Goal: Information Seeking & Learning: Understand process/instructions

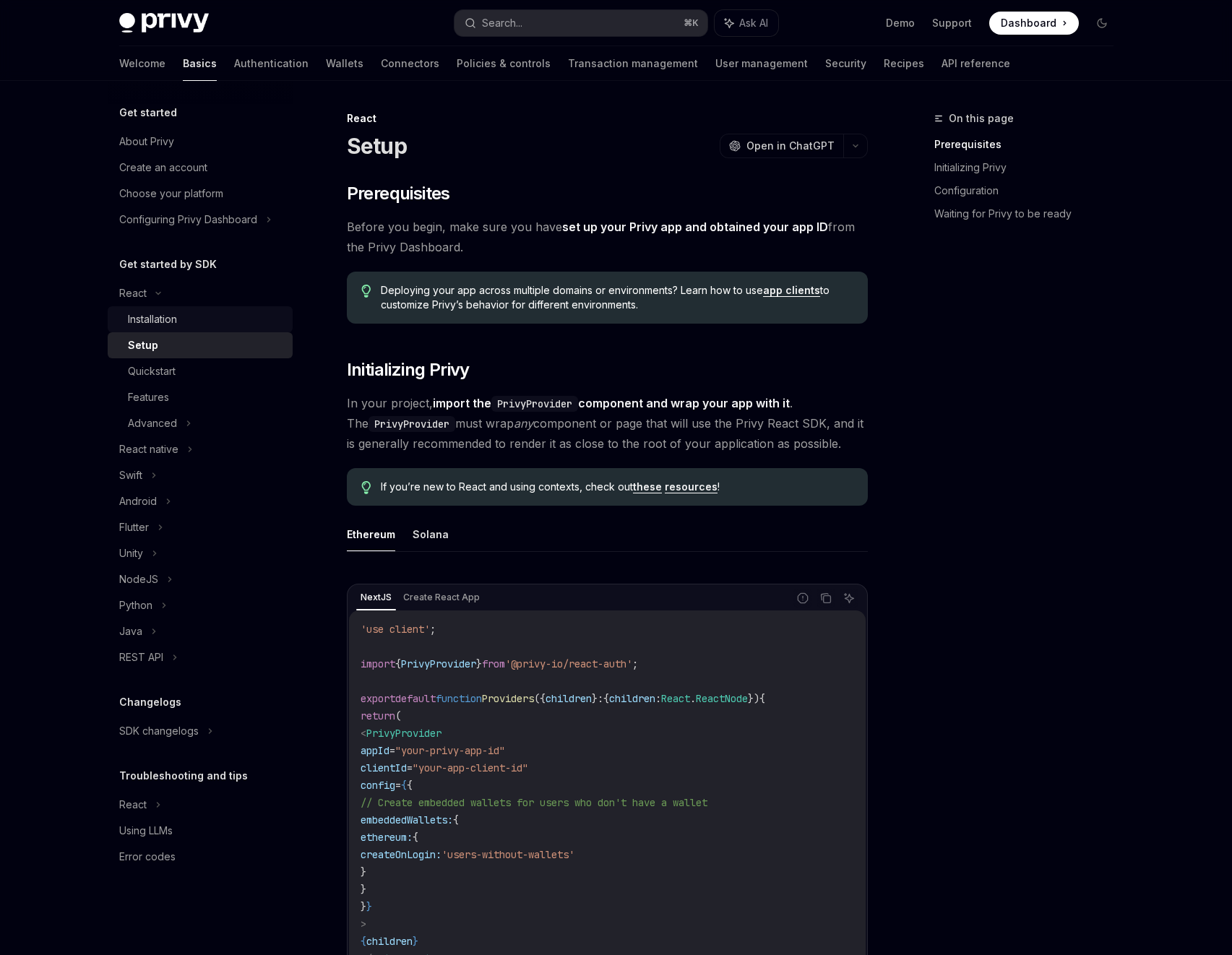
click at [188, 327] on div "Installation" at bounding box center [205, 319] width 156 height 17
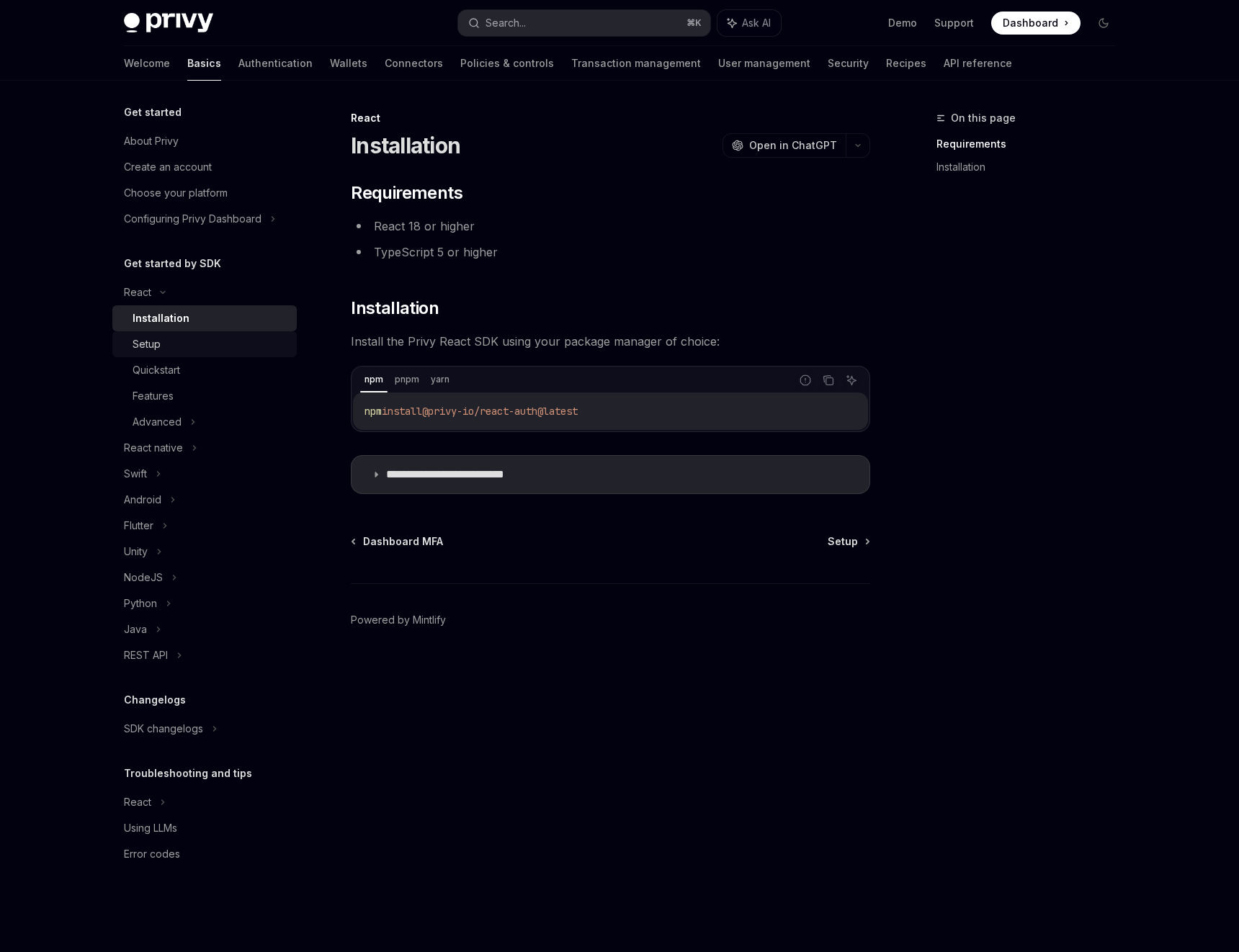
click at [217, 340] on div "Setup" at bounding box center [209, 344] width 155 height 17
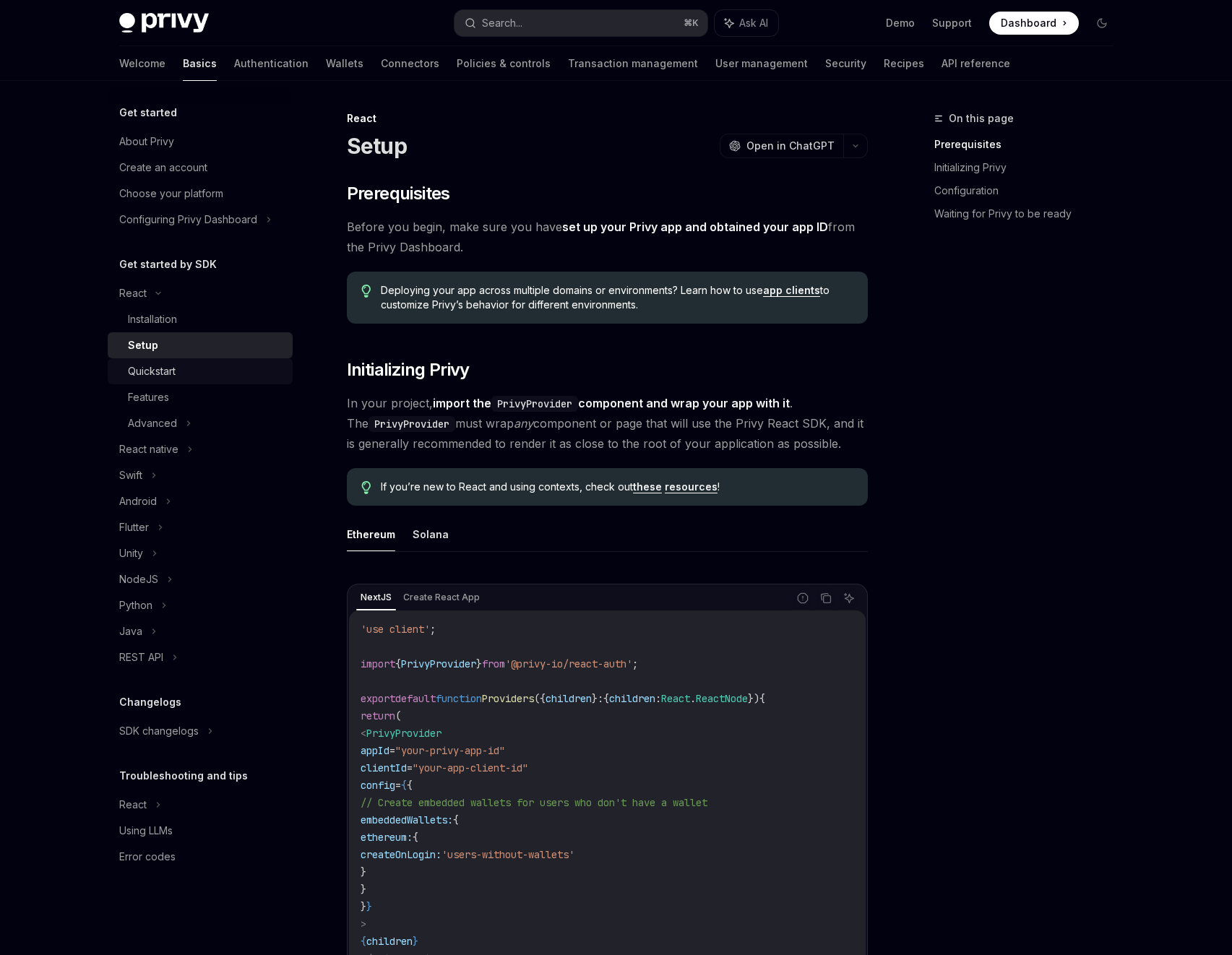
click at [195, 376] on div "Quickstart" at bounding box center [205, 372] width 156 height 17
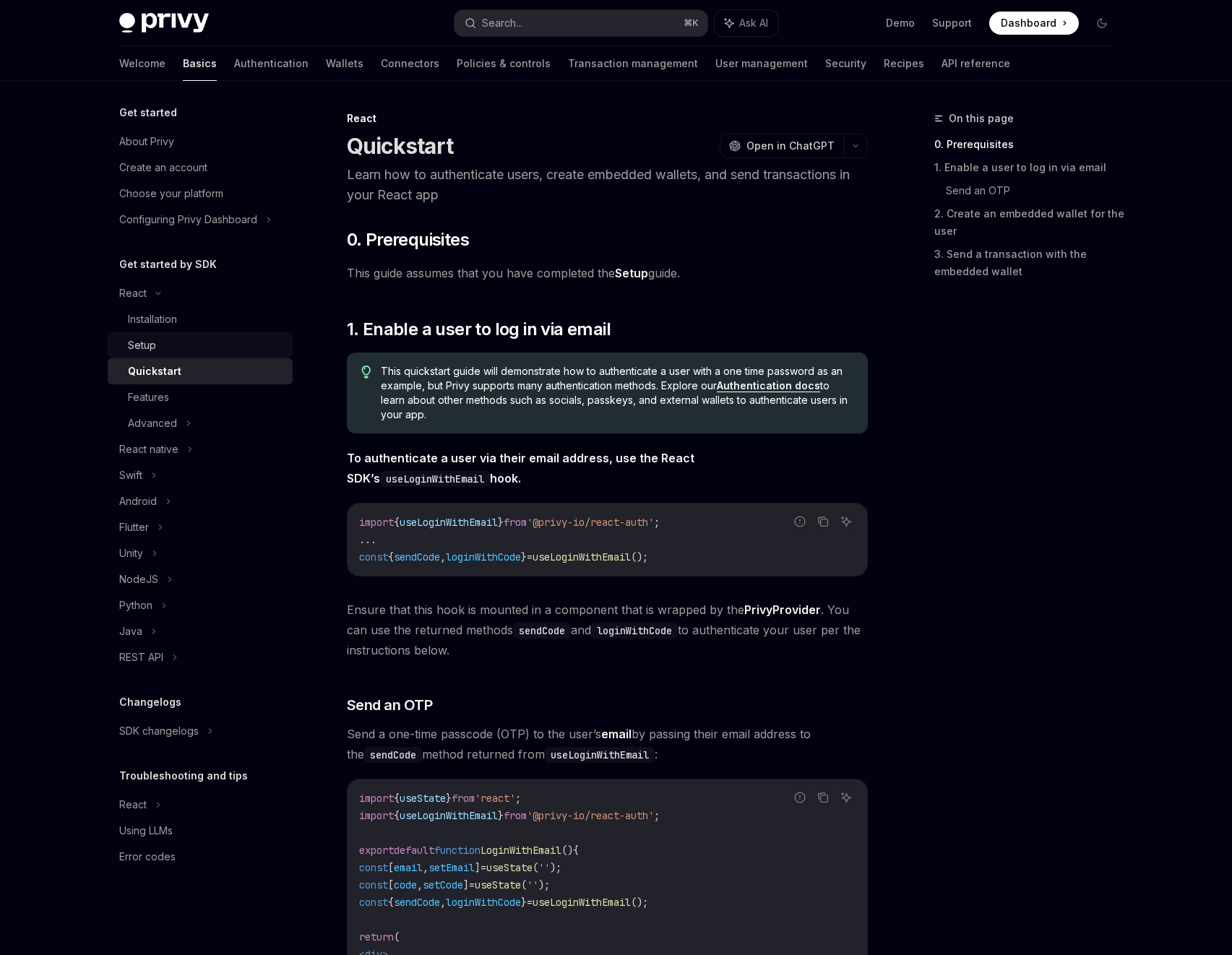
click at [247, 355] on link "Setup" at bounding box center [199, 344] width 185 height 26
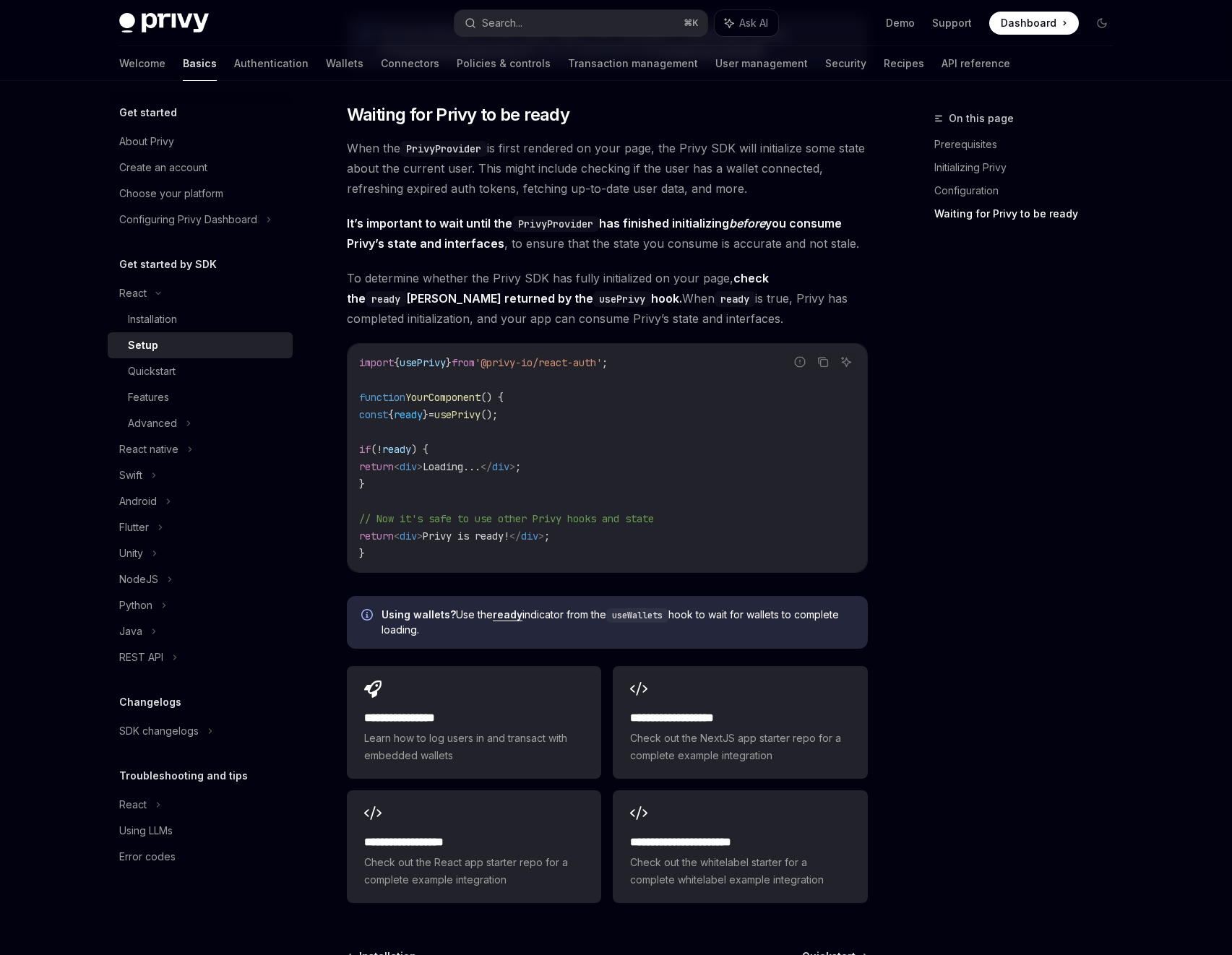
scroll to position [1526, 0]
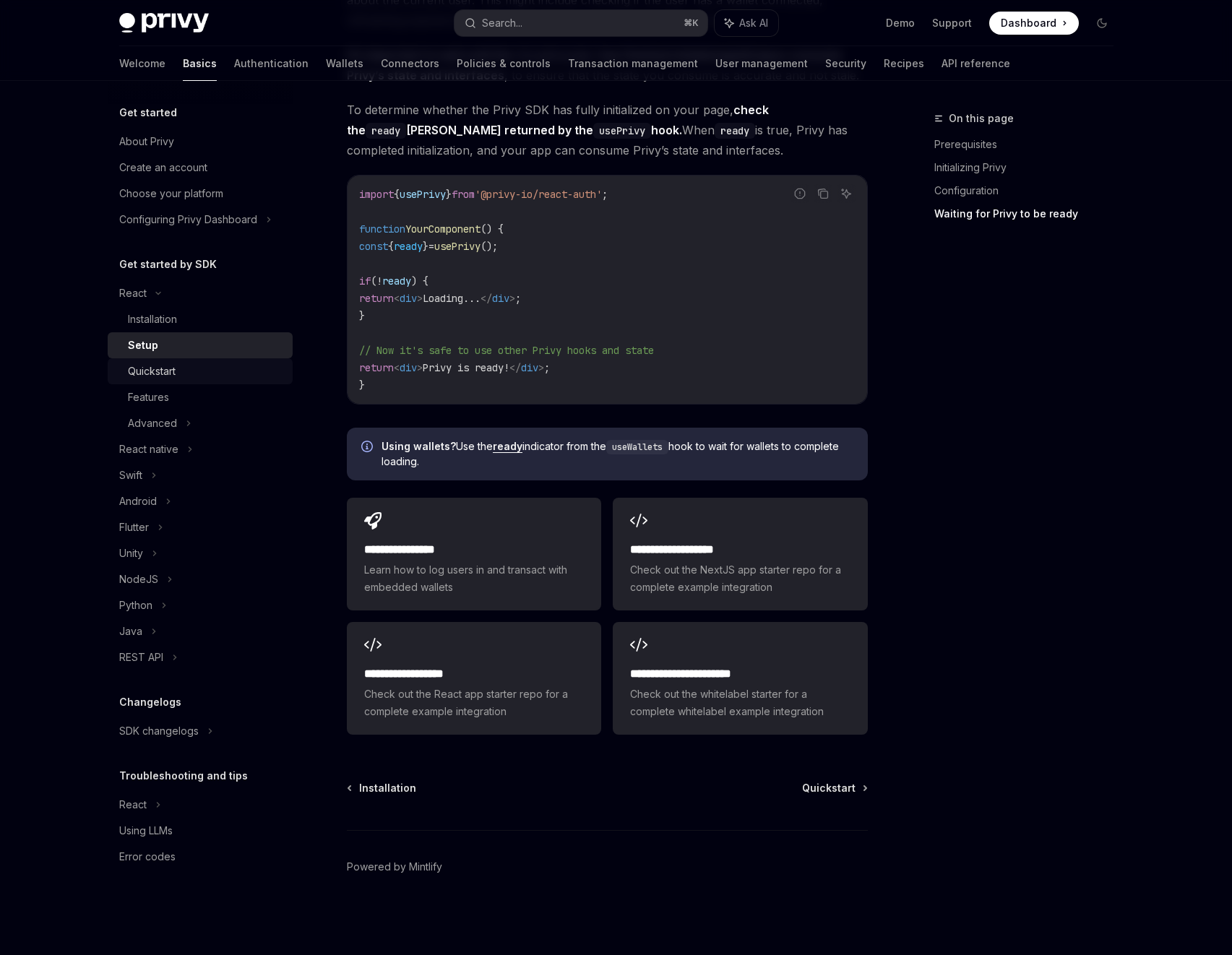
click at [167, 373] on div "Quickstart" at bounding box center [151, 372] width 47 height 17
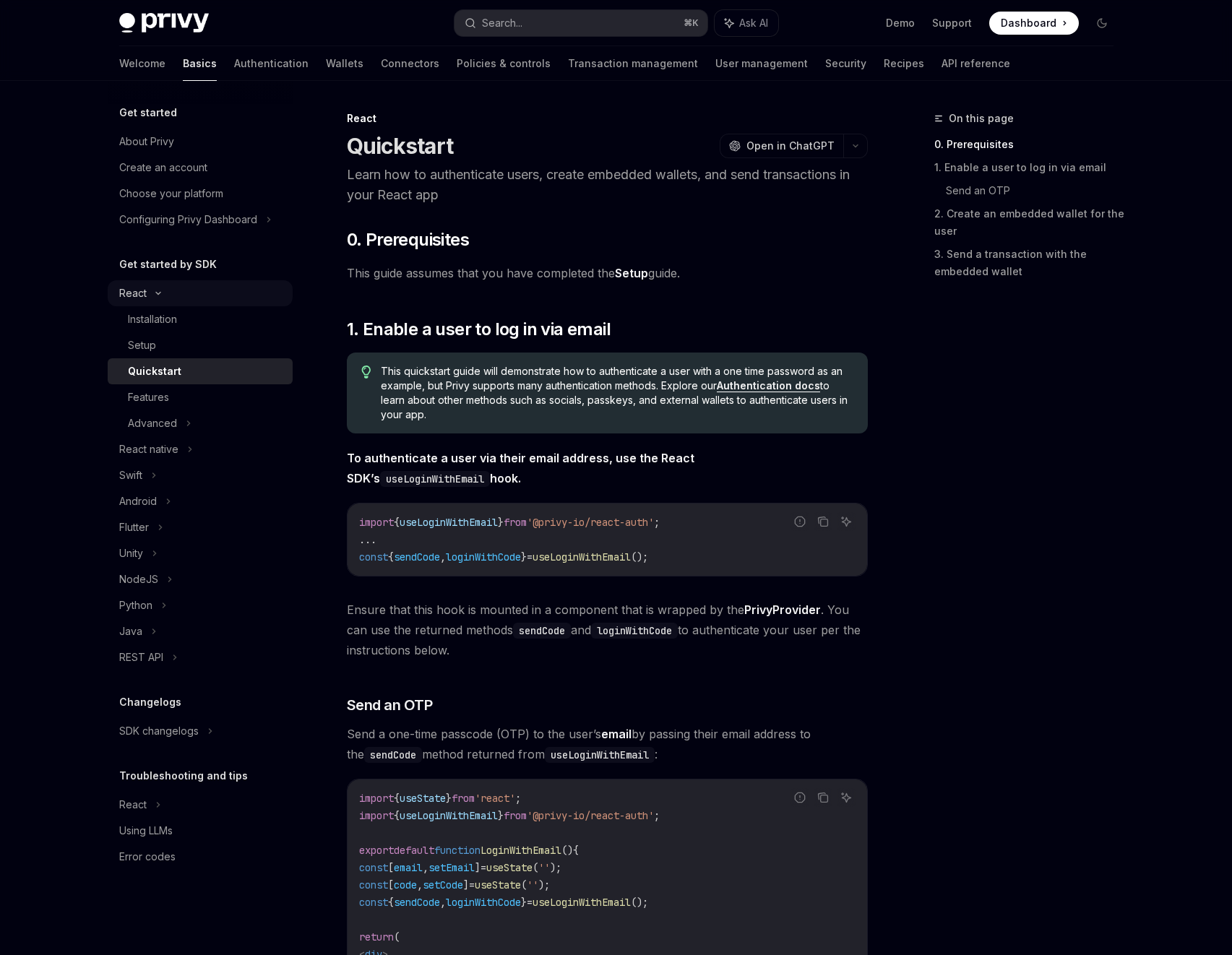
click at [135, 301] on div "React" at bounding box center [133, 293] width 27 height 17
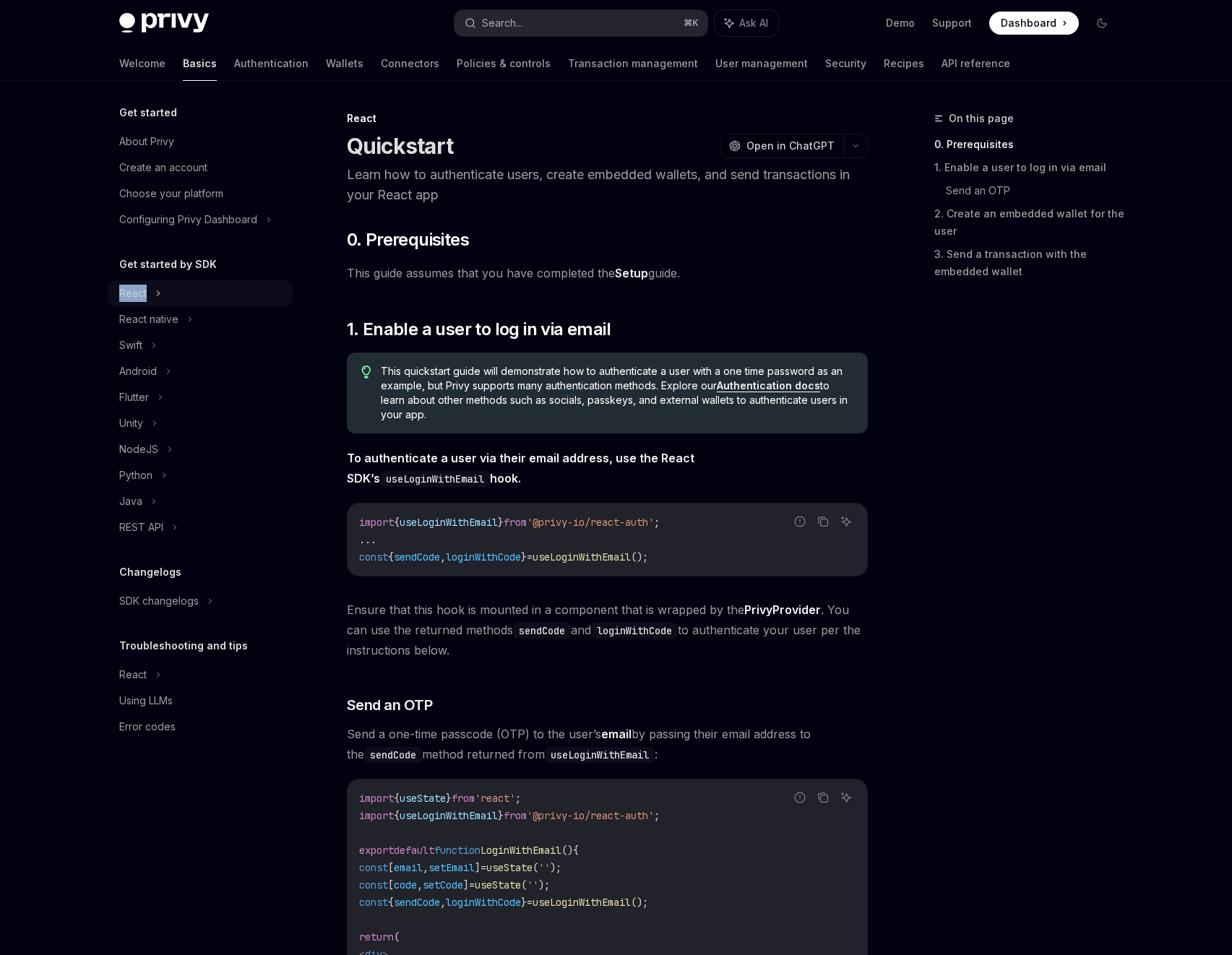
click at [135, 301] on div "React" at bounding box center [133, 293] width 27 height 17
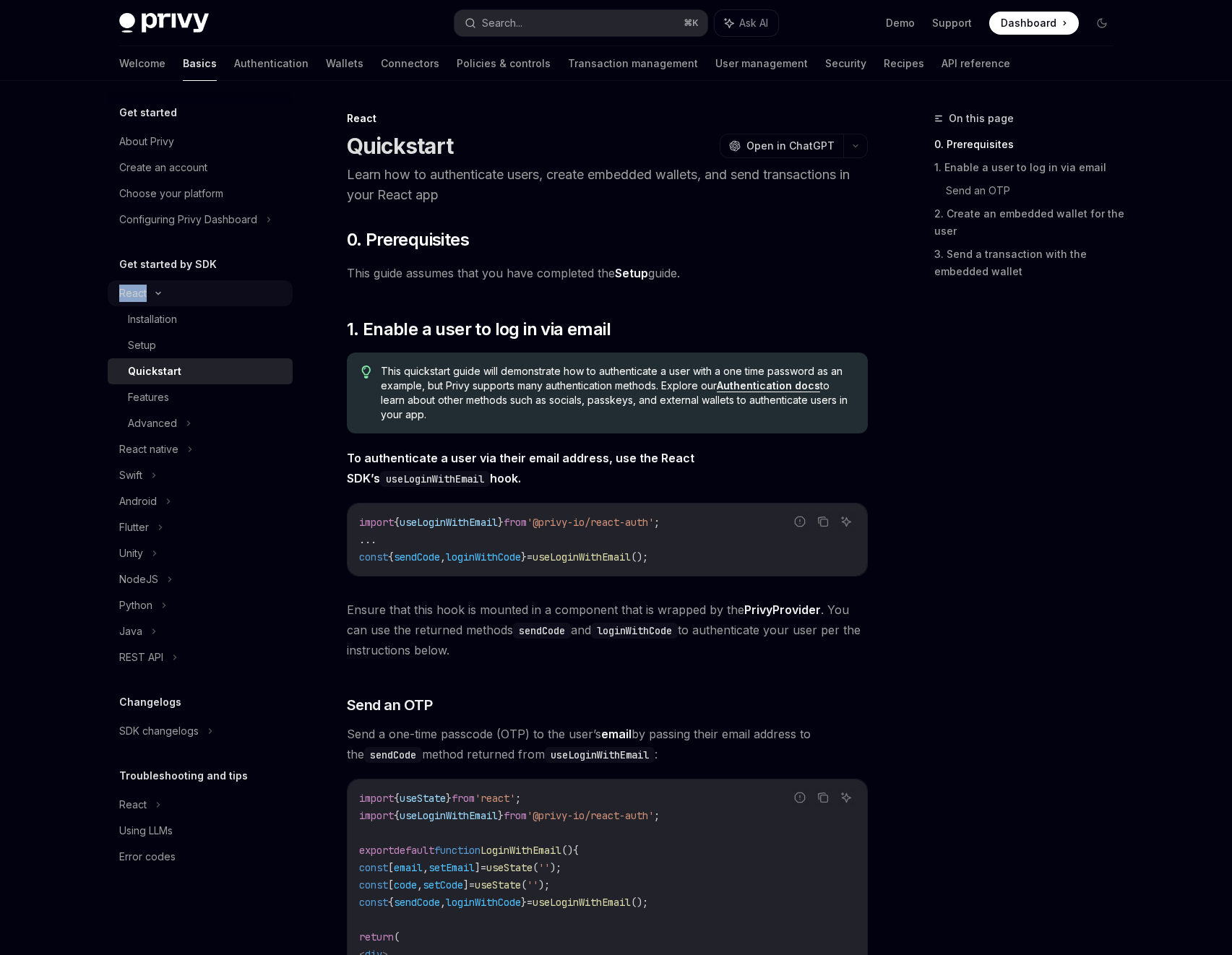
click at [144, 311] on div "Installation" at bounding box center [152, 319] width 49 height 17
type textarea "*"
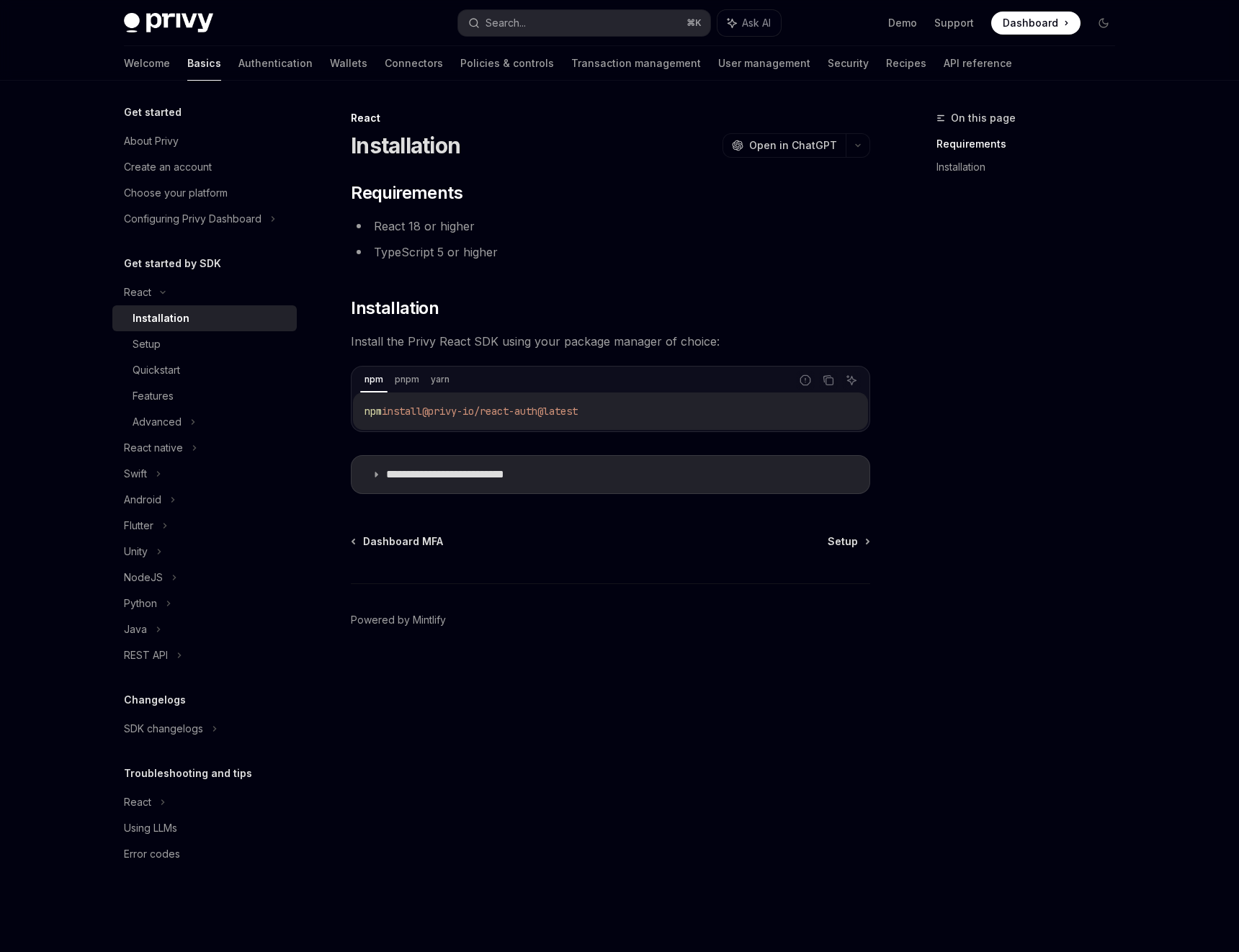
click at [638, 331] on span "Install the Privy React SDK using your package manager of choice:" at bounding box center [611, 340] width 519 height 20
